Goal: Check status

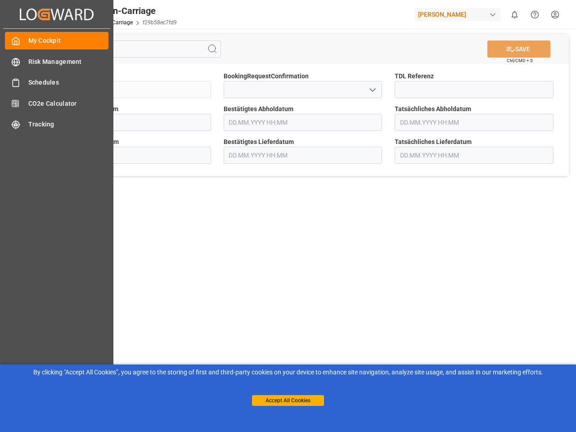
click at [288, 216] on main "SAVE Ctrl/CMD + S Sendung QKA25-011364 BookingRequestConfirmation TDL Referenz …" at bounding box center [303, 228] width 543 height 398
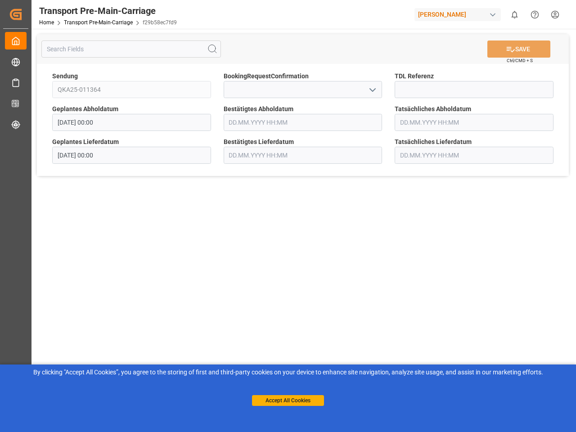
click at [23, 14] on icon "Created by potrace 1.15, written by [PERSON_NAME] [DATE]-[DATE]" at bounding box center [16, 14] width 14 height 14
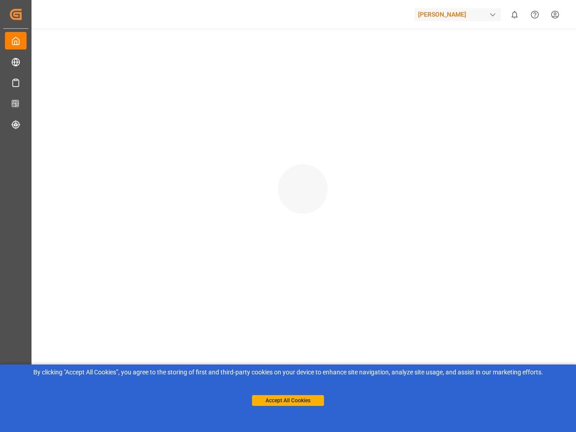
click at [460, 14] on div "[PERSON_NAME]" at bounding box center [458, 14] width 86 height 13
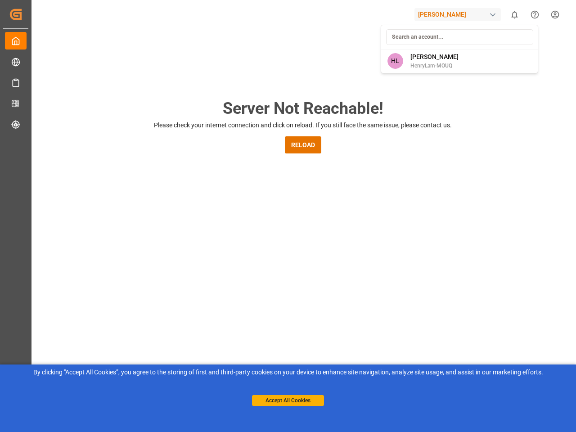
click at [515, 14] on html "Created by potrace 1.15, written by [PERSON_NAME] [DATE]-[DATE] Created by potr…" at bounding box center [288, 216] width 576 height 432
click at [535, 14] on icon "Help Center" at bounding box center [534, 14] width 9 height 9
click at [213, 49] on div "Server Not Reachable! Please check your internet connection and click on reload…" at bounding box center [303, 345] width 547 height 632
click at [519, 49] on div "Server Not Reachable! Please check your internet connection and click on reload…" at bounding box center [303, 345] width 547 height 632
click at [372, 90] on div "Server Not Reachable! Please check your internet connection and click on reload…" at bounding box center [303, 345] width 547 height 632
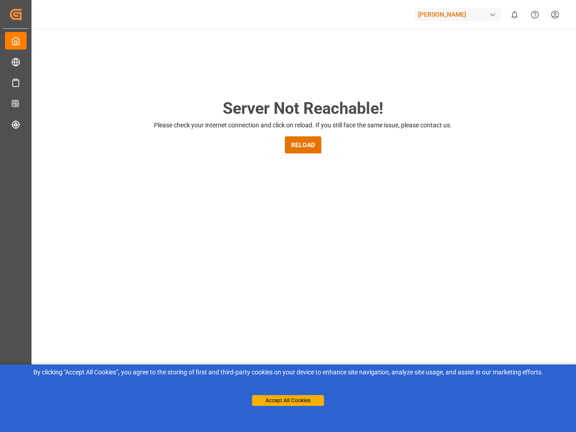
click at [288, 401] on button "Accept All Cookies" at bounding box center [288, 400] width 72 height 11
